Goal: Transaction & Acquisition: Purchase product/service

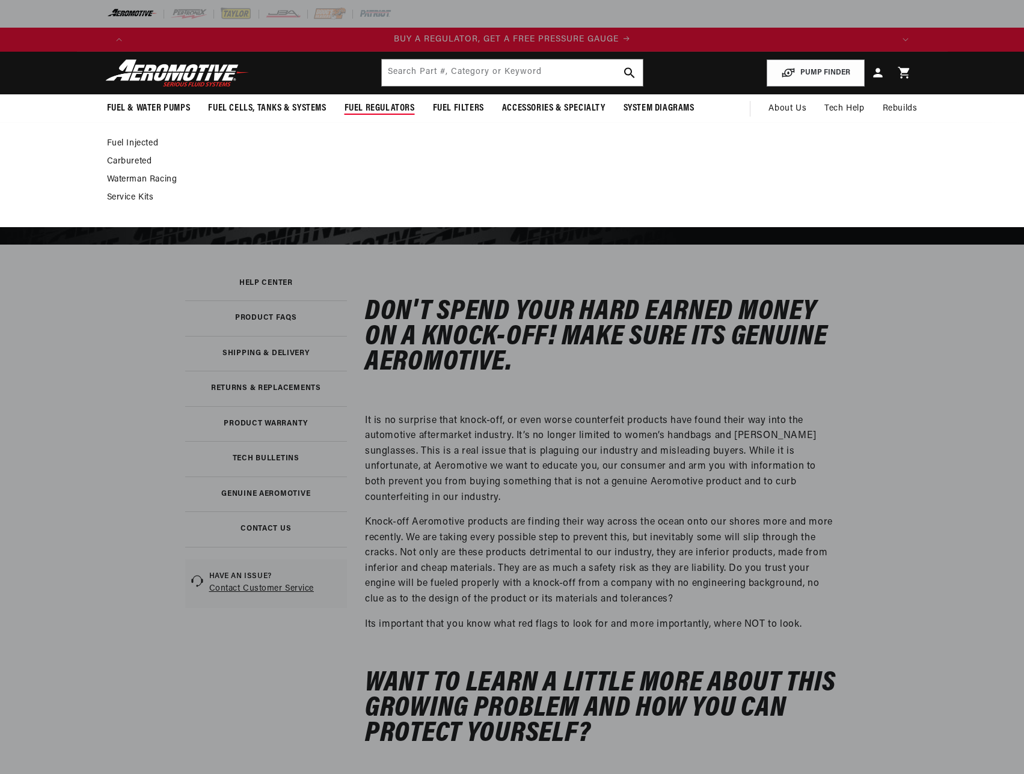
click at [395, 108] on span "Fuel Regulators" at bounding box center [379, 108] width 70 height 13
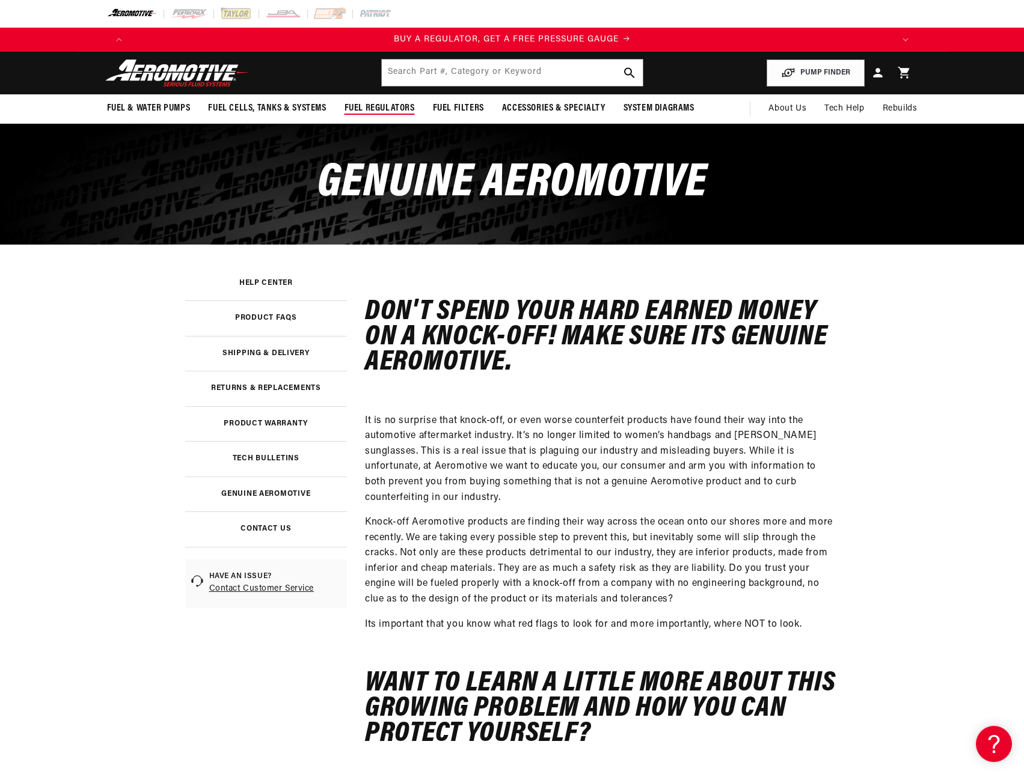
click at [394, 109] on span "Fuel Regulators" at bounding box center [379, 108] width 70 height 13
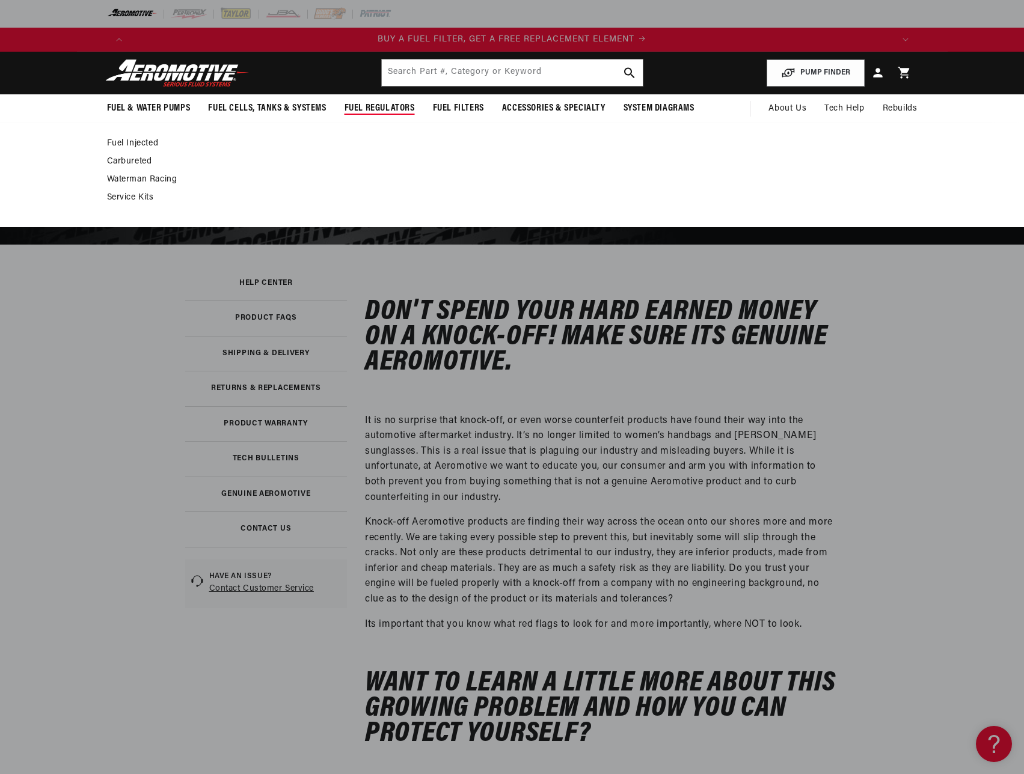
click at [372, 106] on span "Fuel Regulators" at bounding box center [379, 108] width 70 height 13
click at [139, 141] on link "Fuel Injected" at bounding box center [506, 143] width 798 height 11
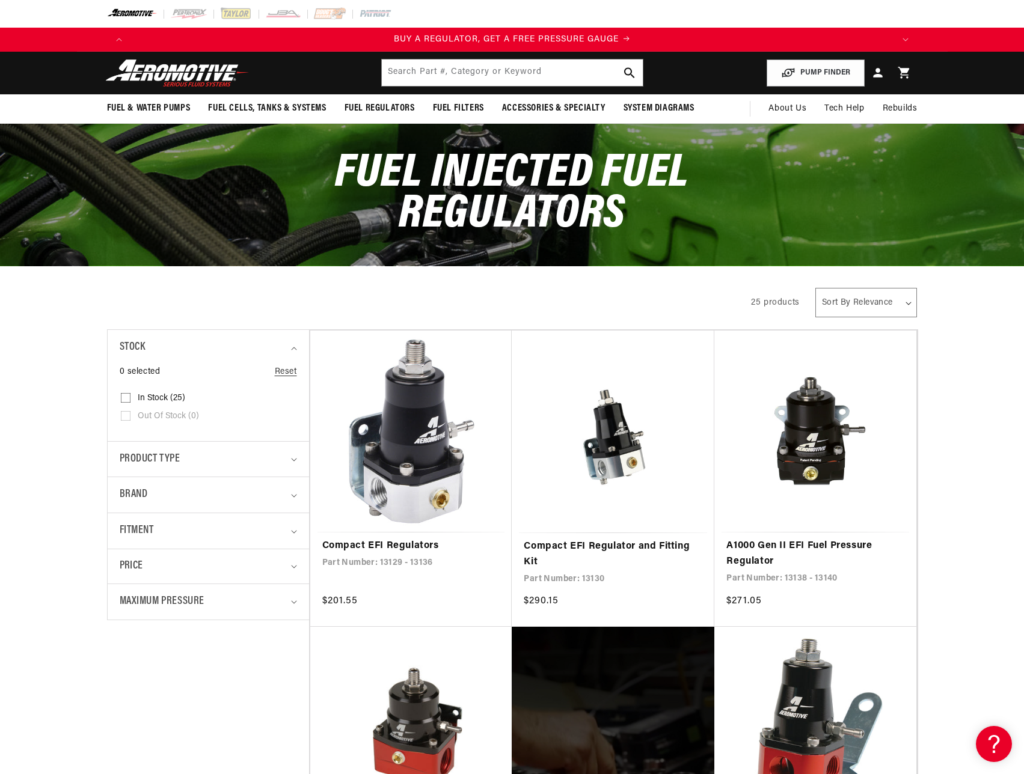
click at [841, 301] on select "Sort By Relevance Sort By Price, Low to High Sort By Price, High to Low" at bounding box center [866, 302] width 102 height 29
select select "price-ascending"
click at [815, 288] on select "Sort By Relevance Sort By Price, Low to High Sort By Price, High to Low" at bounding box center [866, 302] width 102 height 29
